Goal: Task Accomplishment & Management: Manage account settings

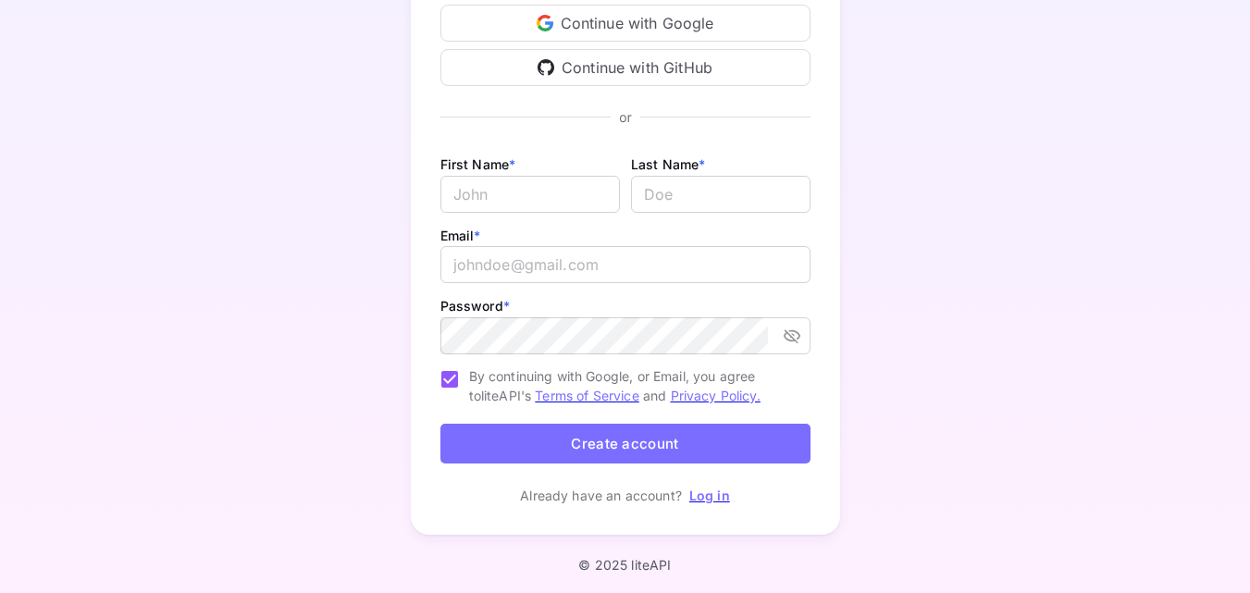
scroll to position [233, 0]
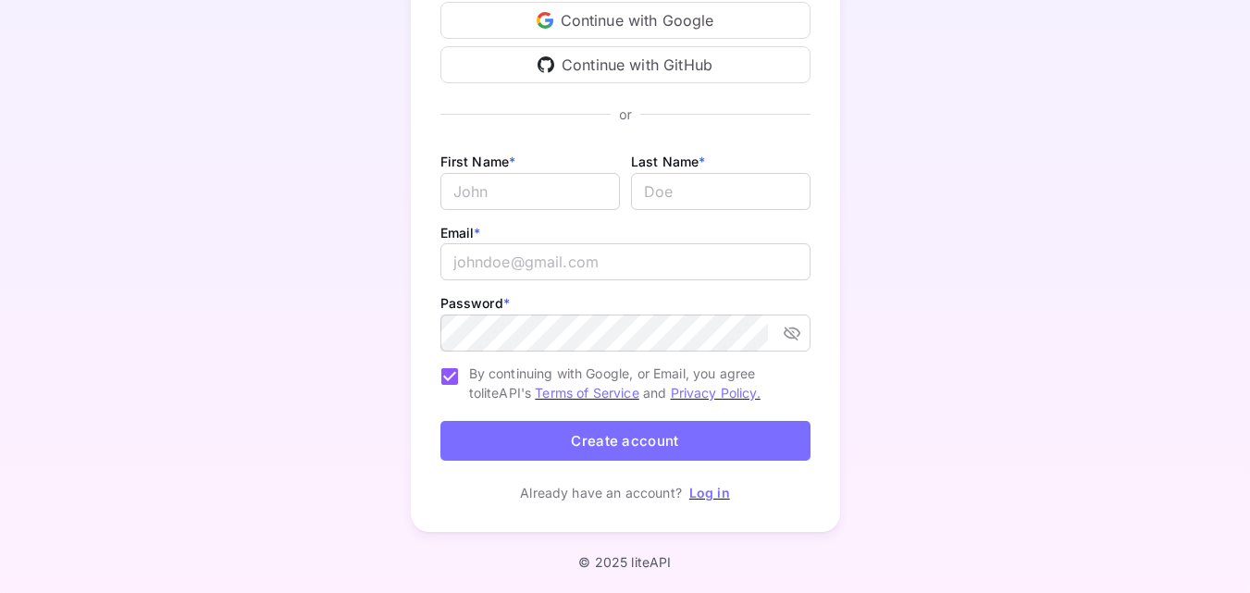
type input "[EMAIL_ADDRESS][DOMAIN_NAME]"
click at [712, 495] on link "Log in" at bounding box center [709, 493] width 41 height 16
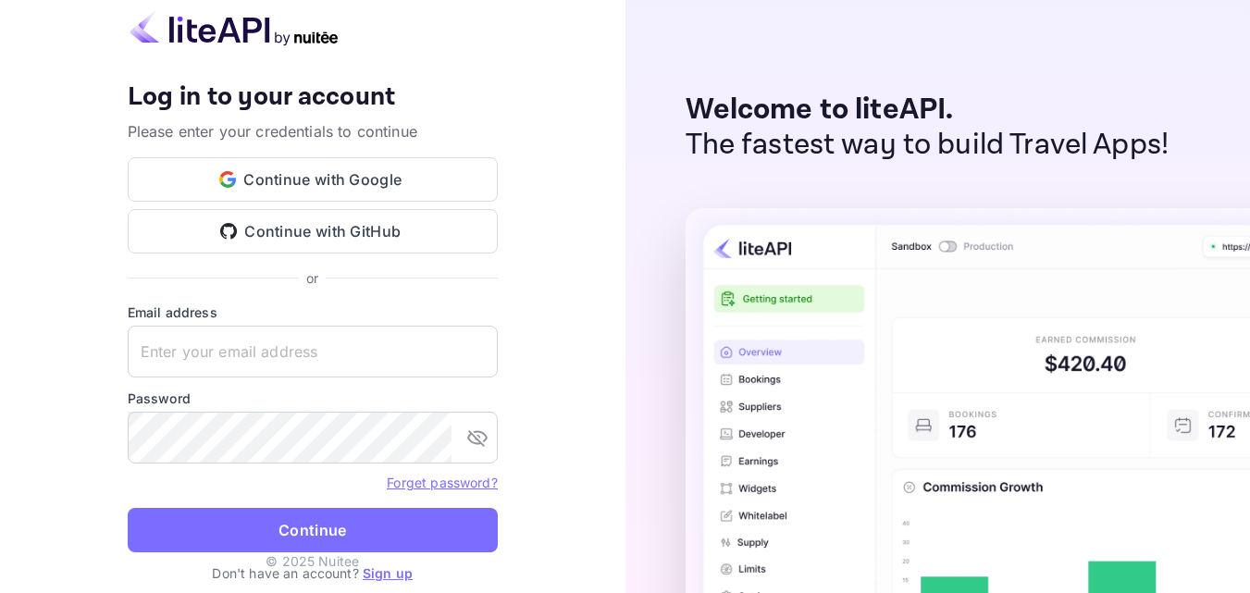
type input "[EMAIL_ADDRESS][DOMAIN_NAME]"
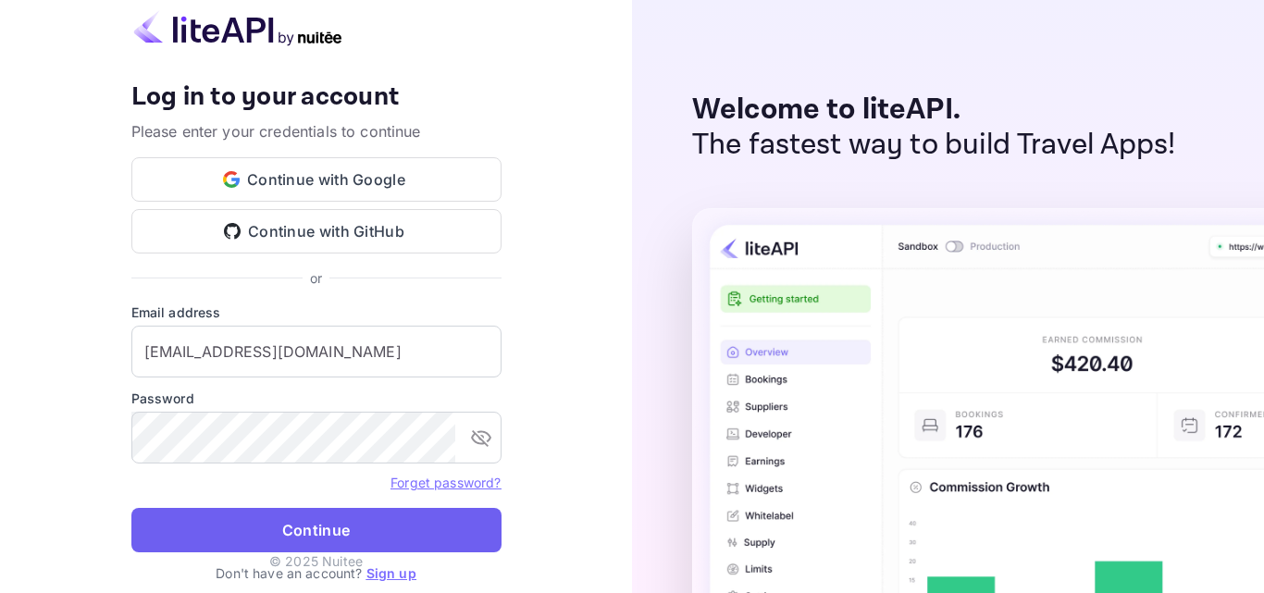
click at [460, 530] on button "Continue" at bounding box center [316, 530] width 370 height 44
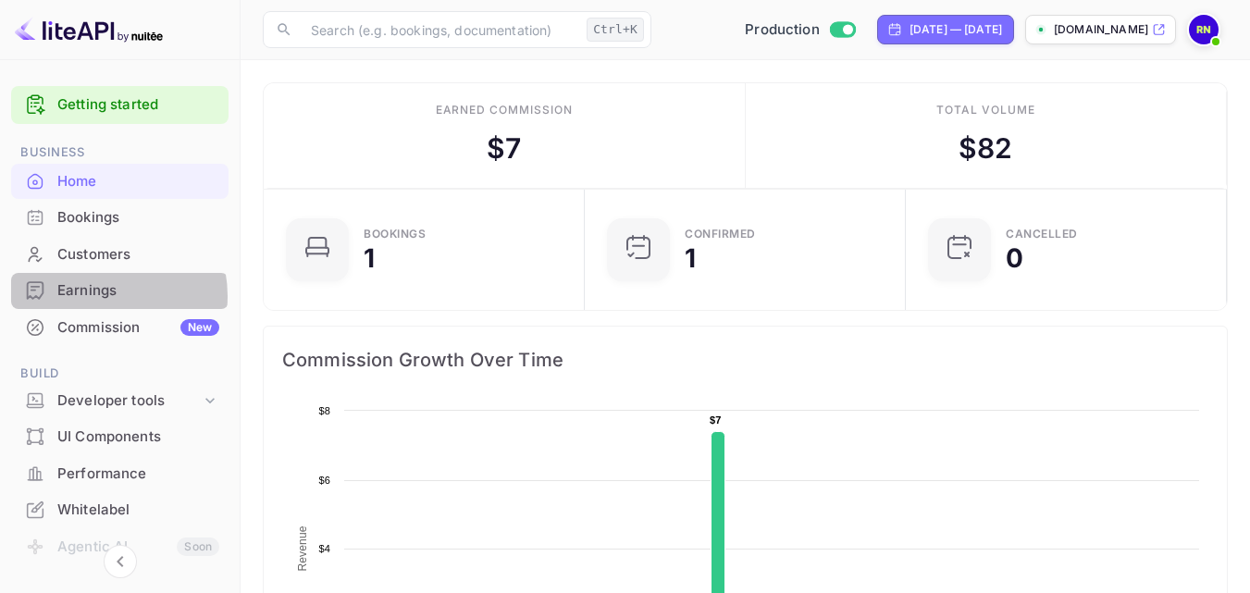
click at [95, 296] on div "Earnings" at bounding box center [138, 290] width 162 height 21
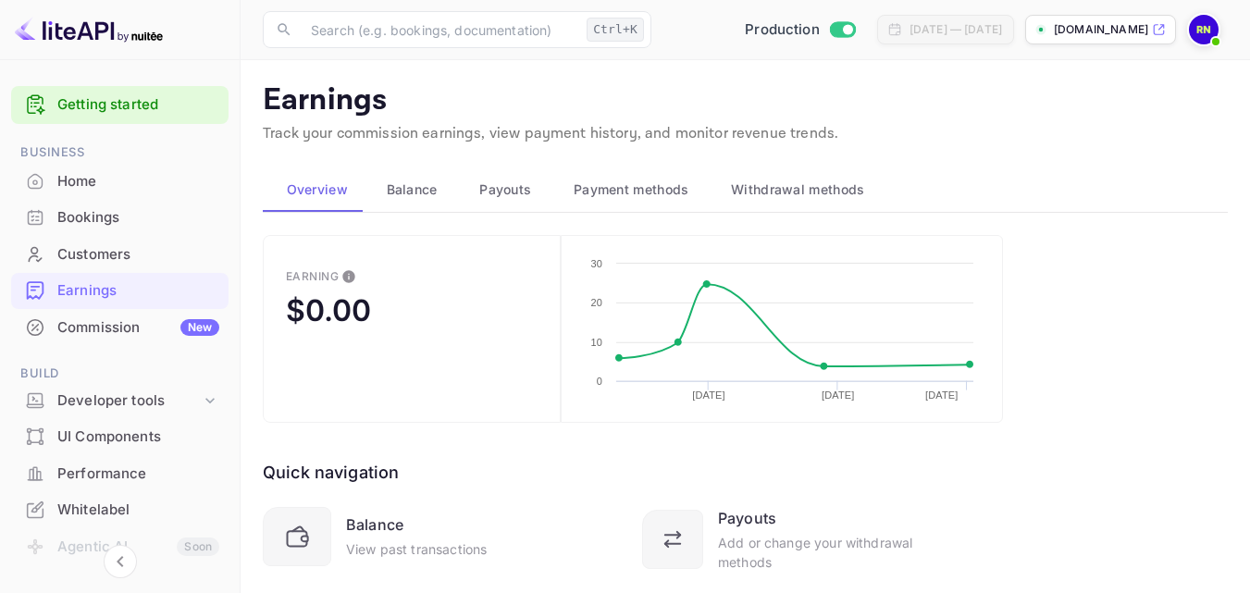
click at [527, 194] on span "Payouts" at bounding box center [505, 190] width 52 height 22
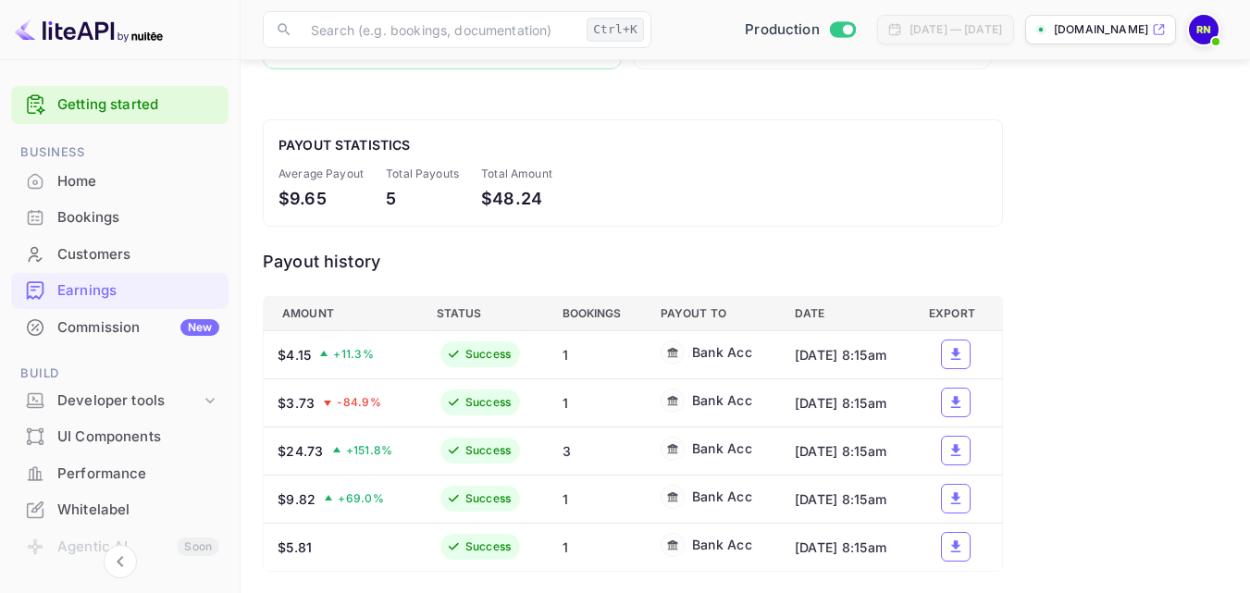
scroll to position [371, 0]
click at [1060, 32] on p "[DOMAIN_NAME]" at bounding box center [1101, 29] width 94 height 17
